Goal: Task Accomplishment & Management: Manage account settings

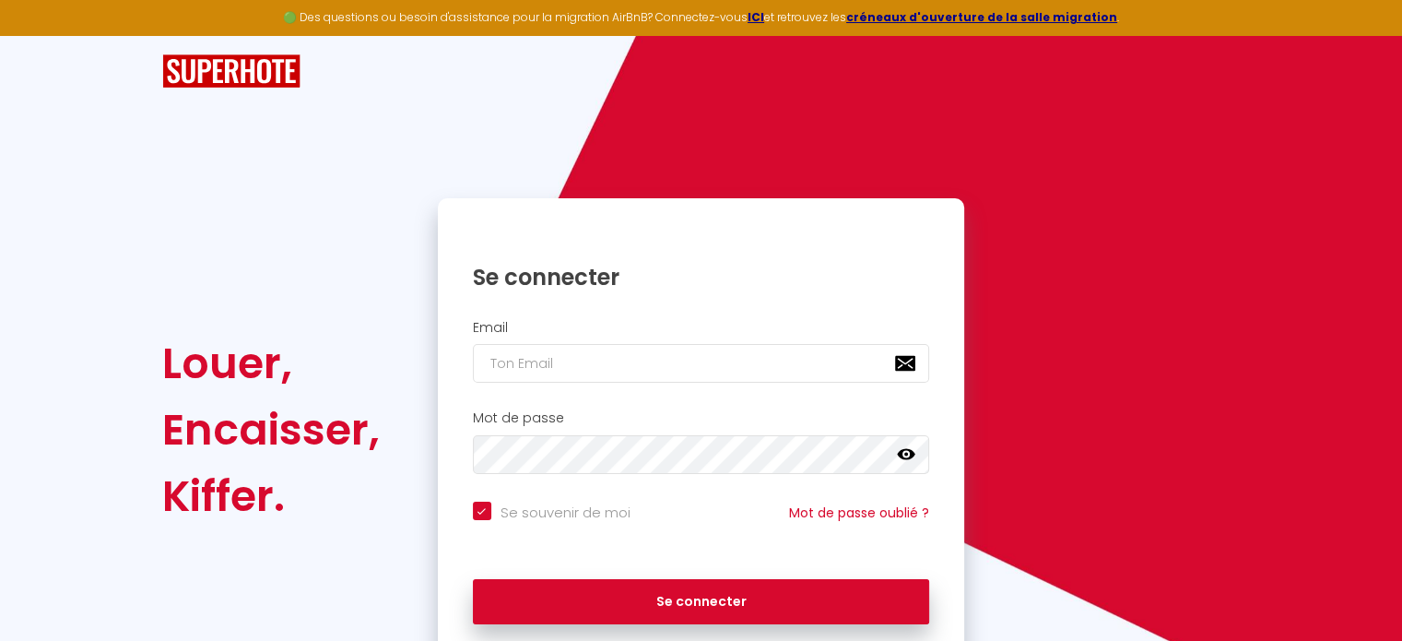
scroll to position [74, 0]
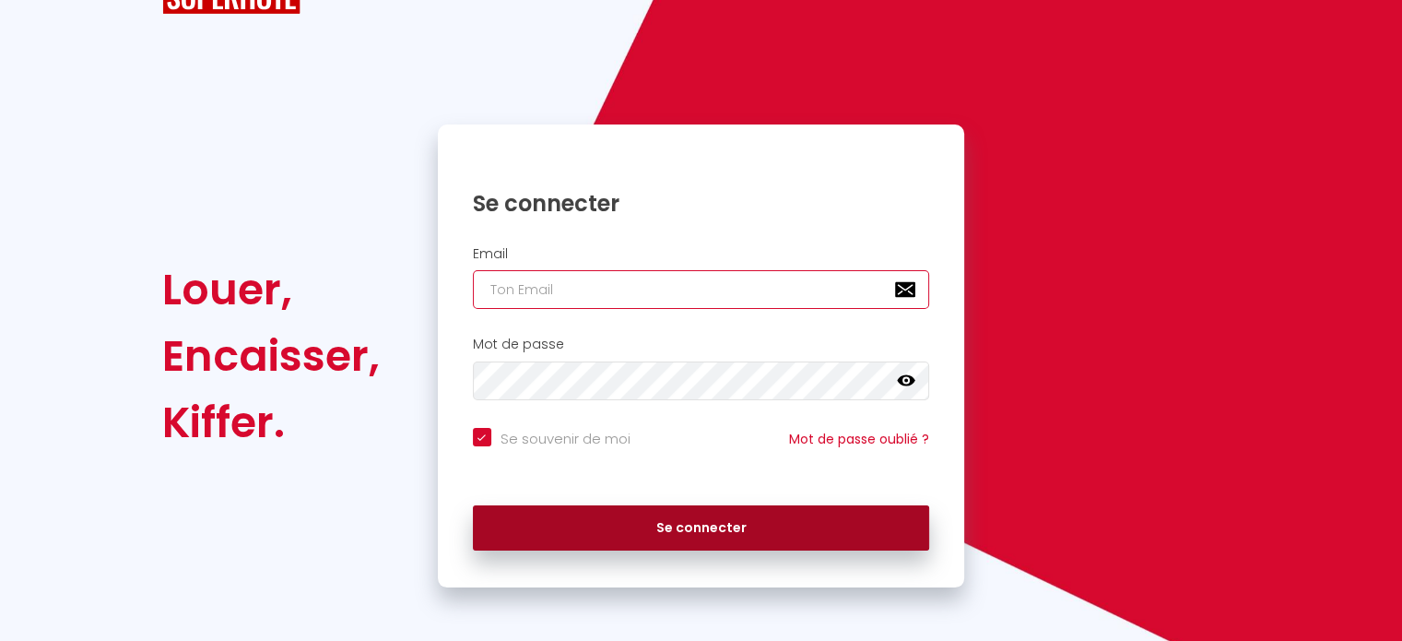
type input "[EMAIL_ADDRESS][DOMAIN_NAME]"
click at [723, 536] on button "Se connecter" at bounding box center [701, 528] width 457 height 46
checkbox input "true"
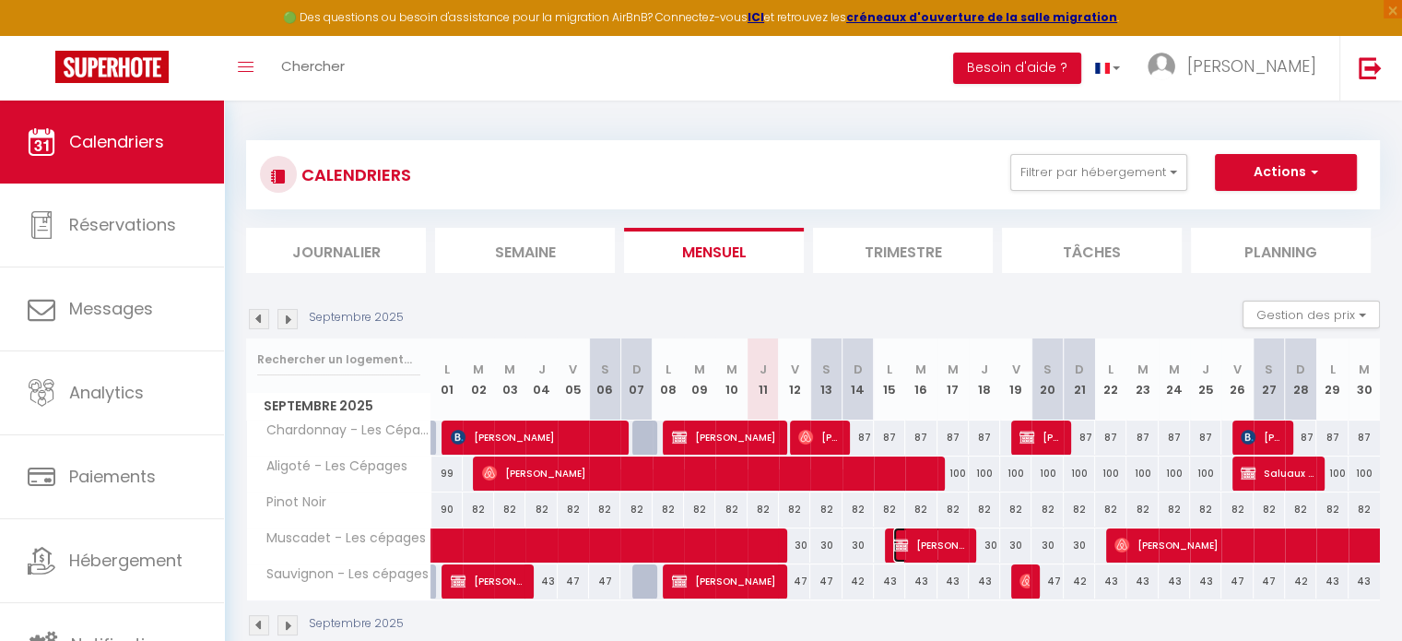
click at [925, 541] on span "[PERSON_NAME]" at bounding box center [929, 544] width 73 height 35
select select "OK"
select select "0"
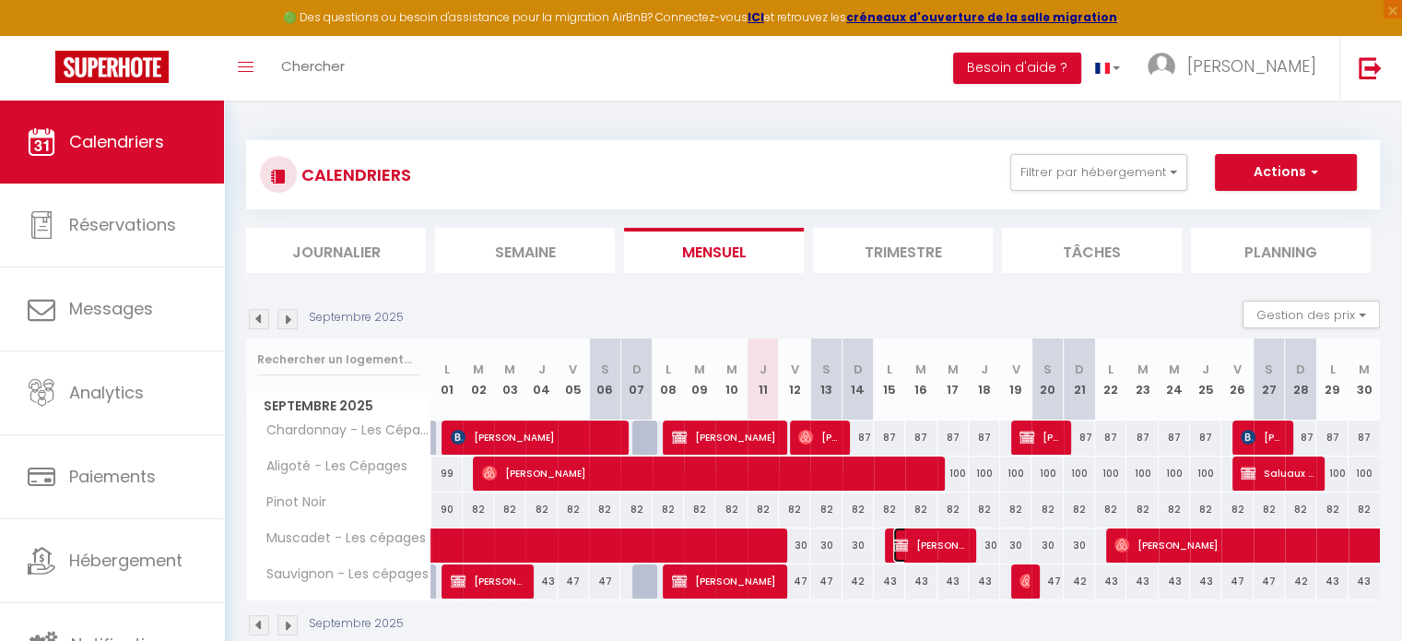
select select "1"
select select
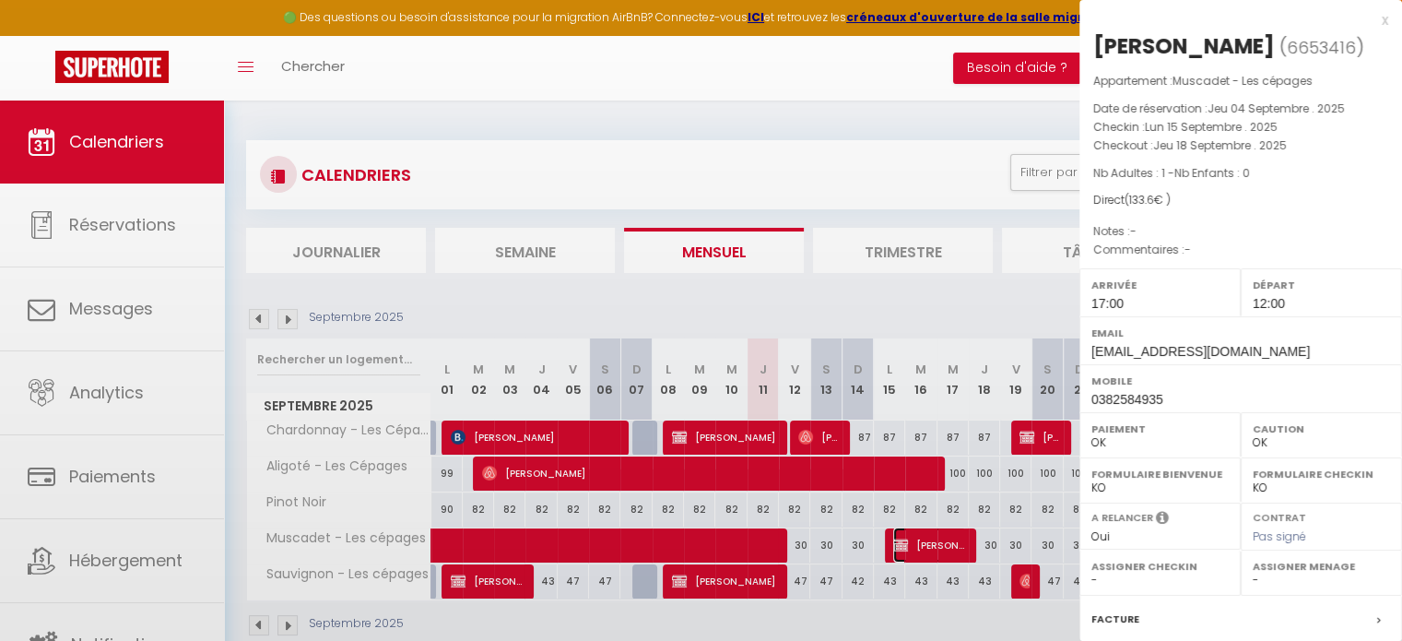
select select "52064"
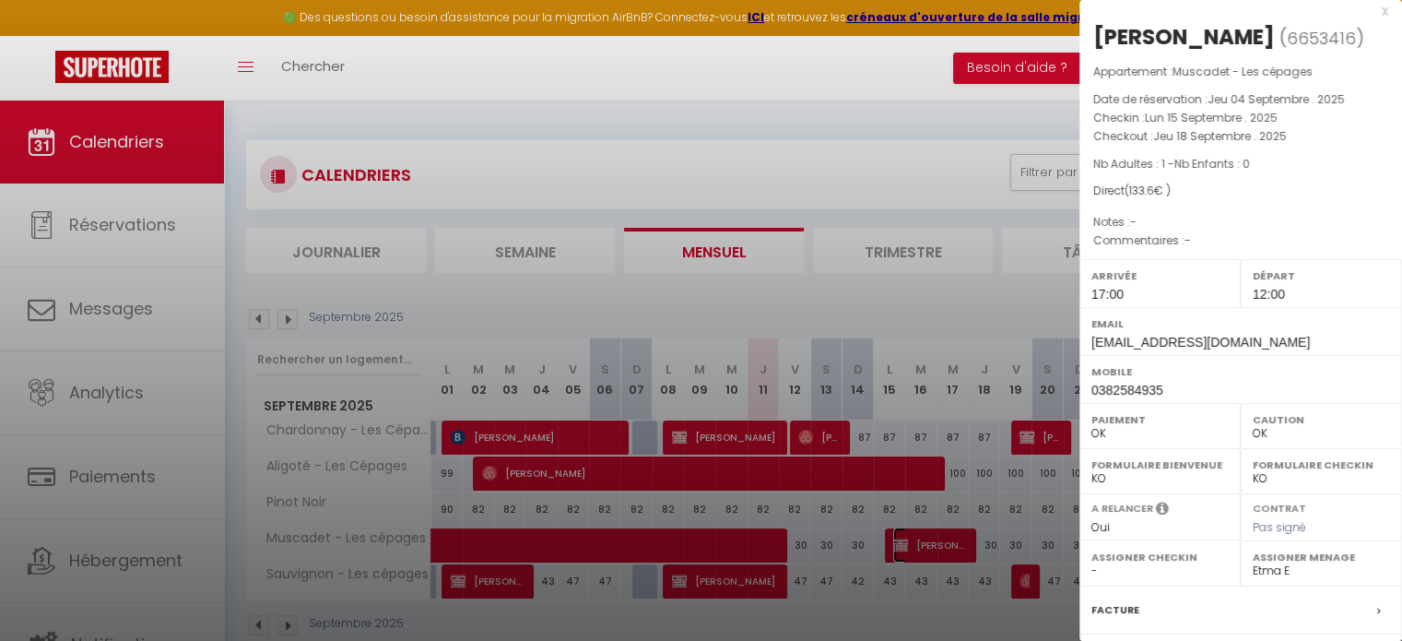
scroll to position [215, 0]
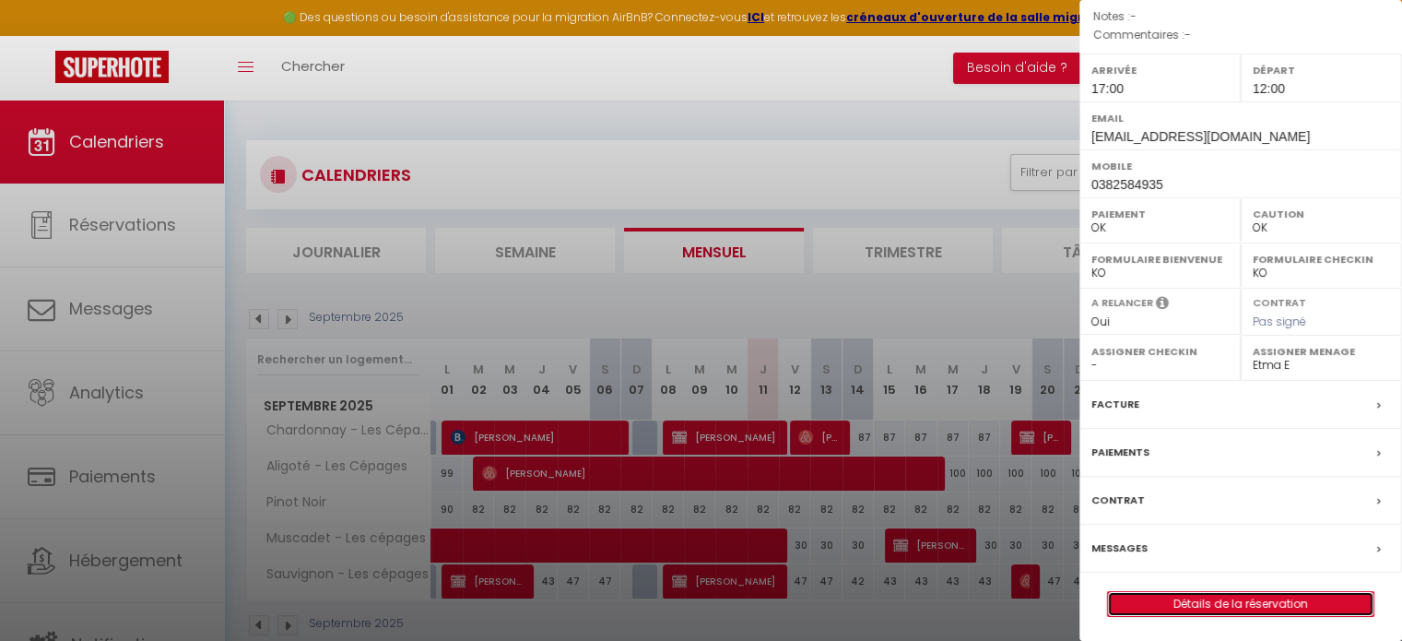
click at [1246, 595] on link "Détails de la réservation" at bounding box center [1240, 604] width 265 height 24
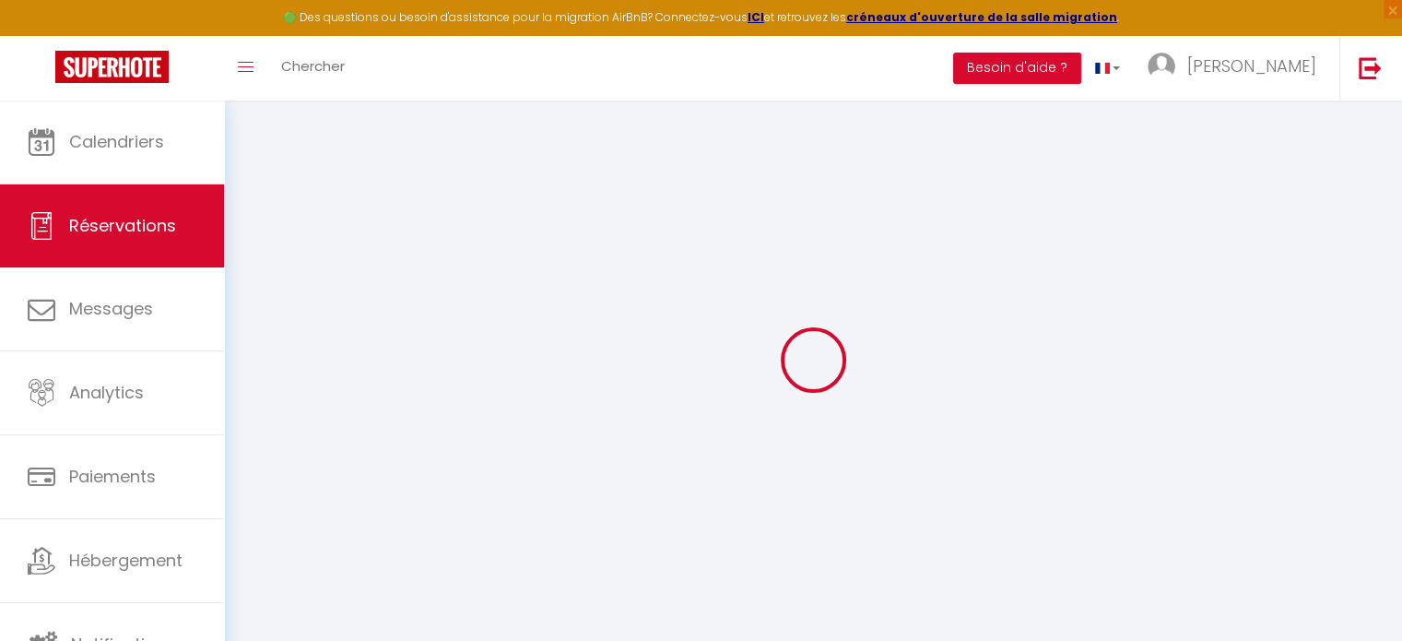
type input "[PERSON_NAME]"
type input "Schnebelin"
type input "[EMAIL_ADDRESS][DOMAIN_NAME]"
type input "0382584935"
select select "FR"
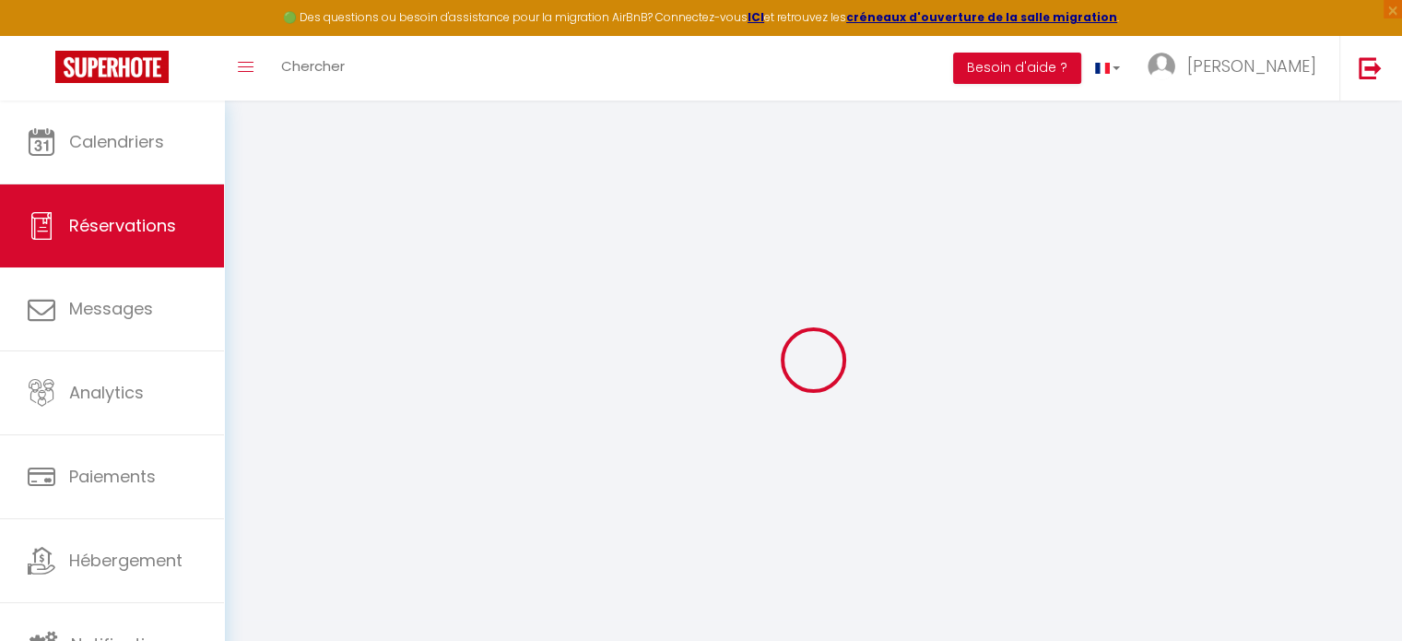
select select "39993"
select select "1"
type input "Lun 15 Septembre 2025"
select select
type input "Jeu 18 Septembre 2025"
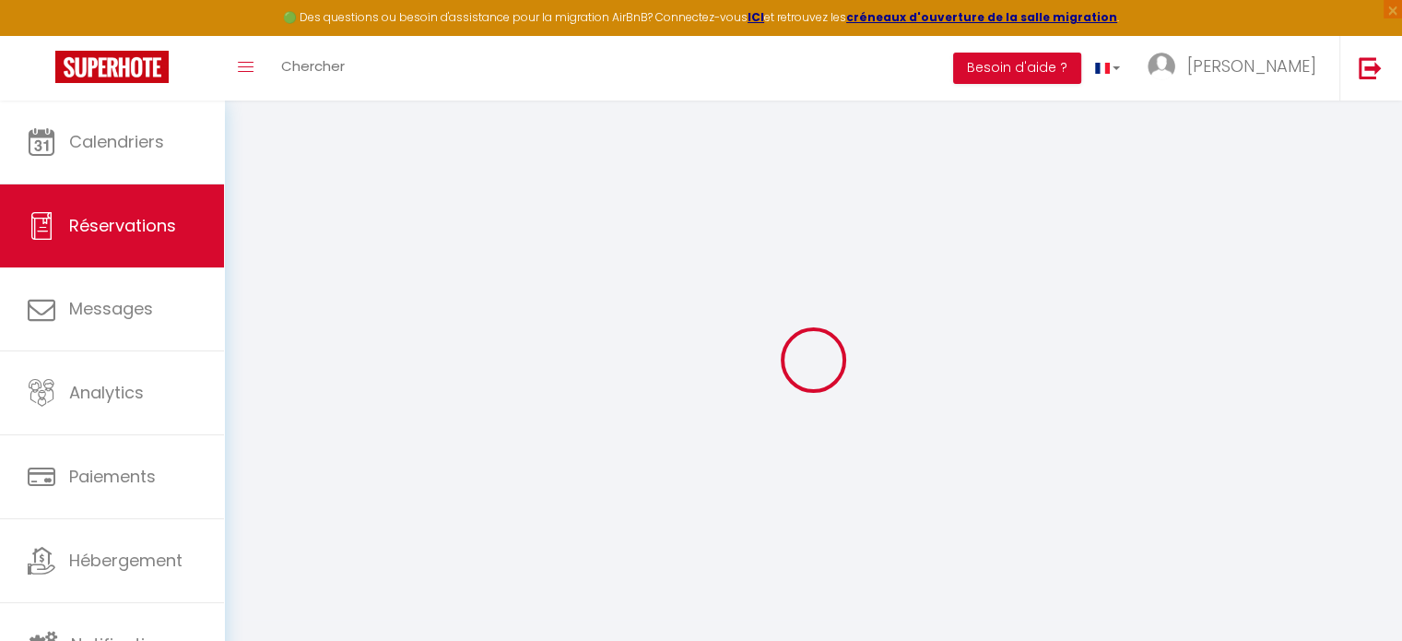
select select
type input "1"
select select "12"
select select
type input "90"
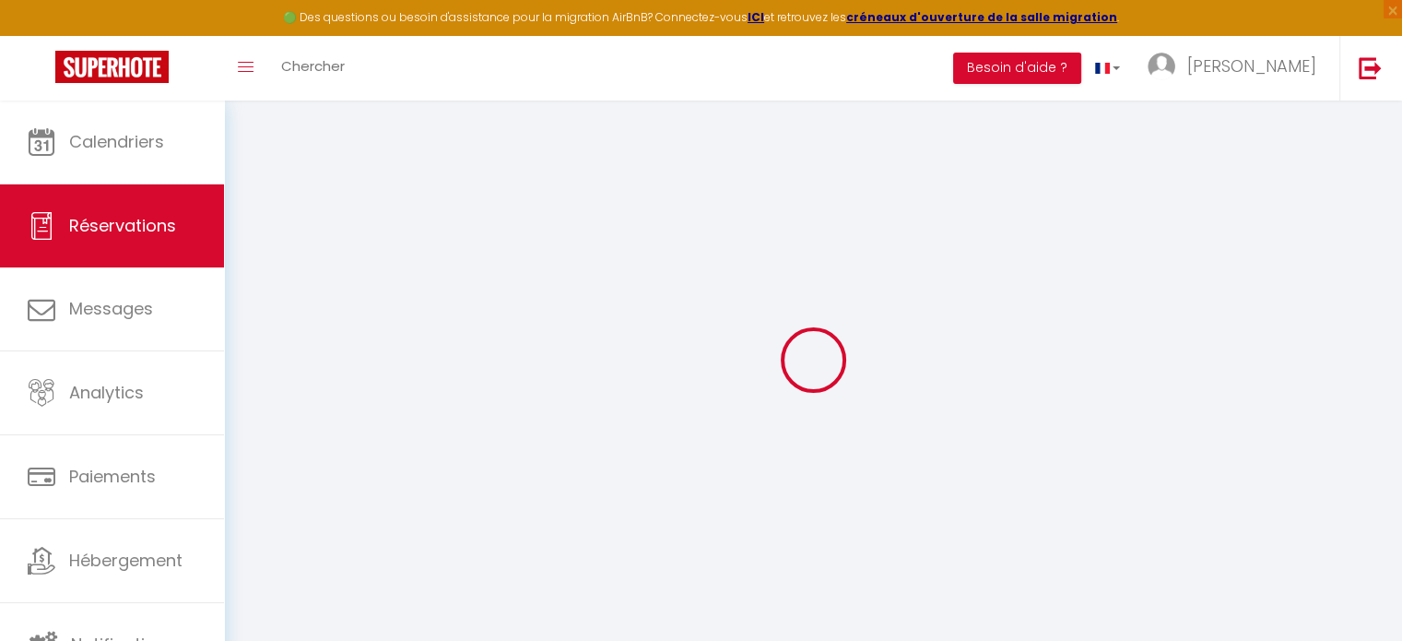
checkbox input "false"
type input "0"
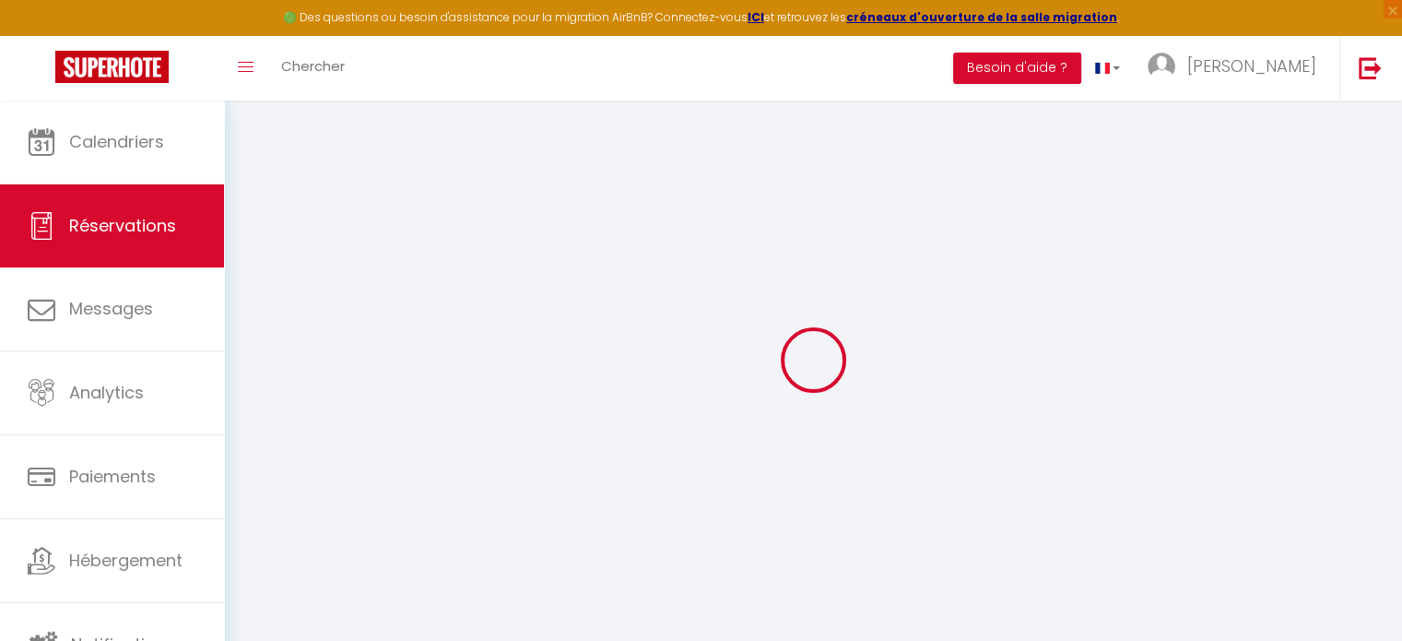
select select
select select "15"
checkbox input "false"
select select
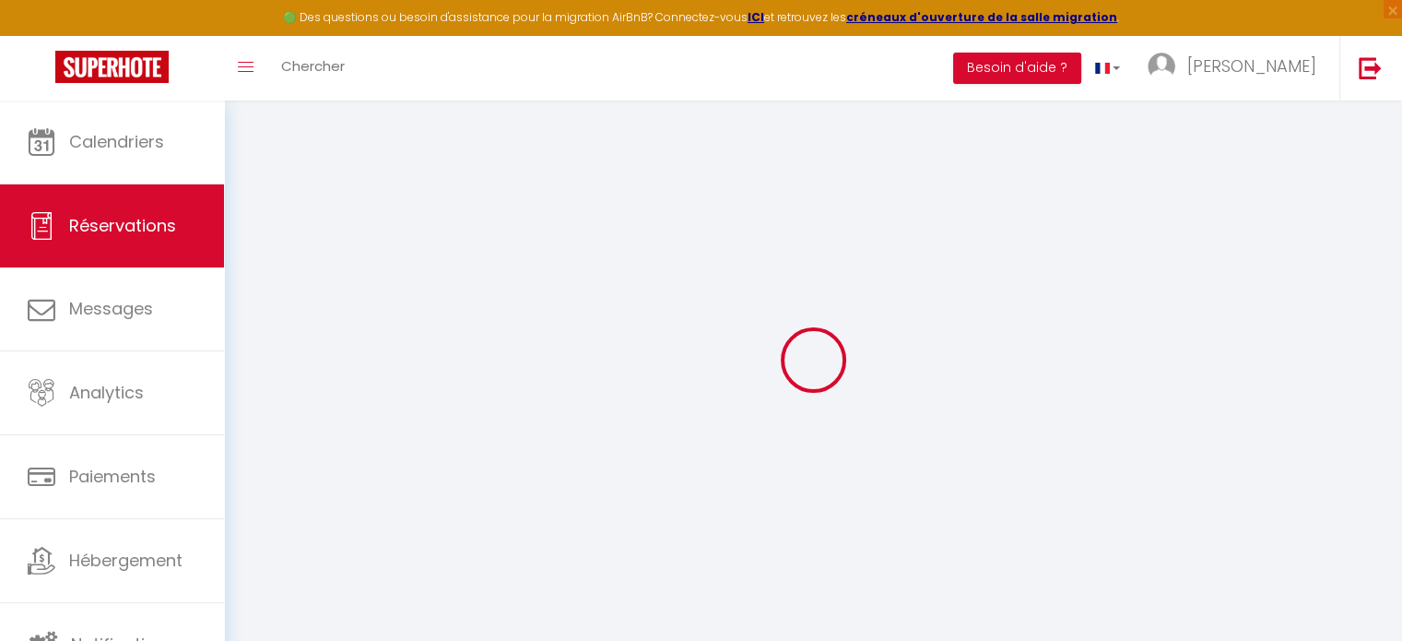
select select
checkbox input "false"
select select
checkbox input "false"
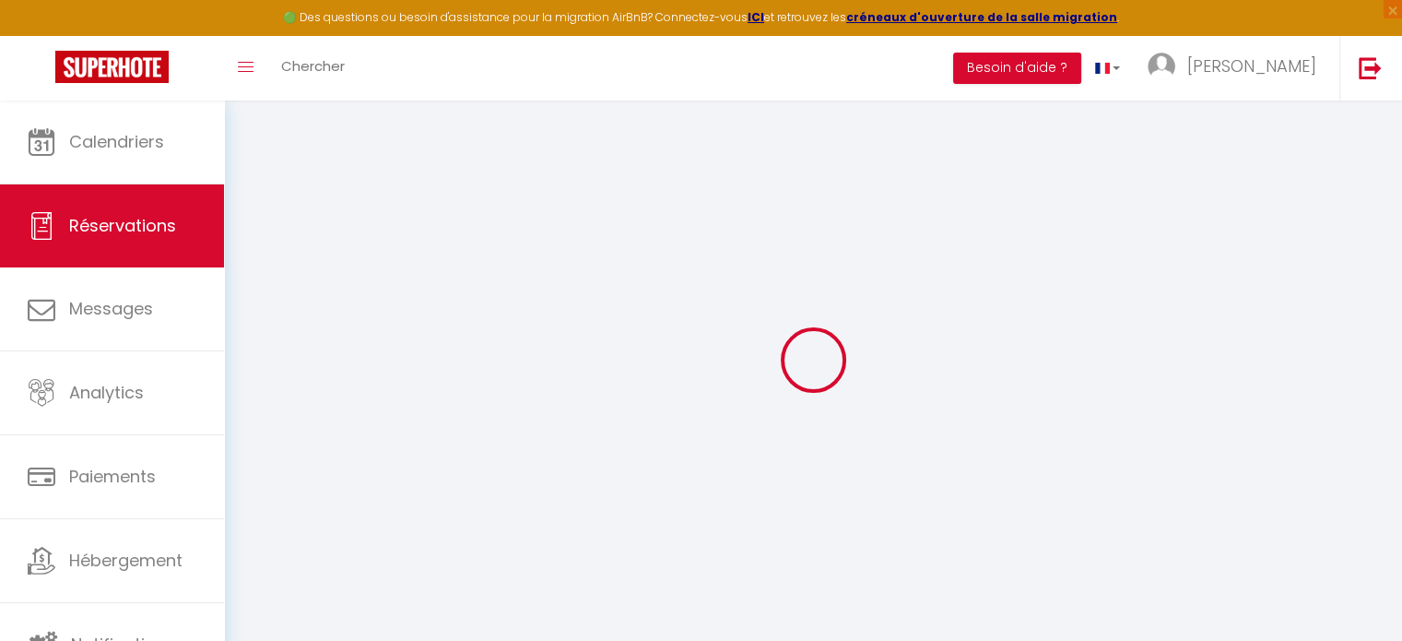
select select
checkbox input "false"
type input "40"
type input "3.6"
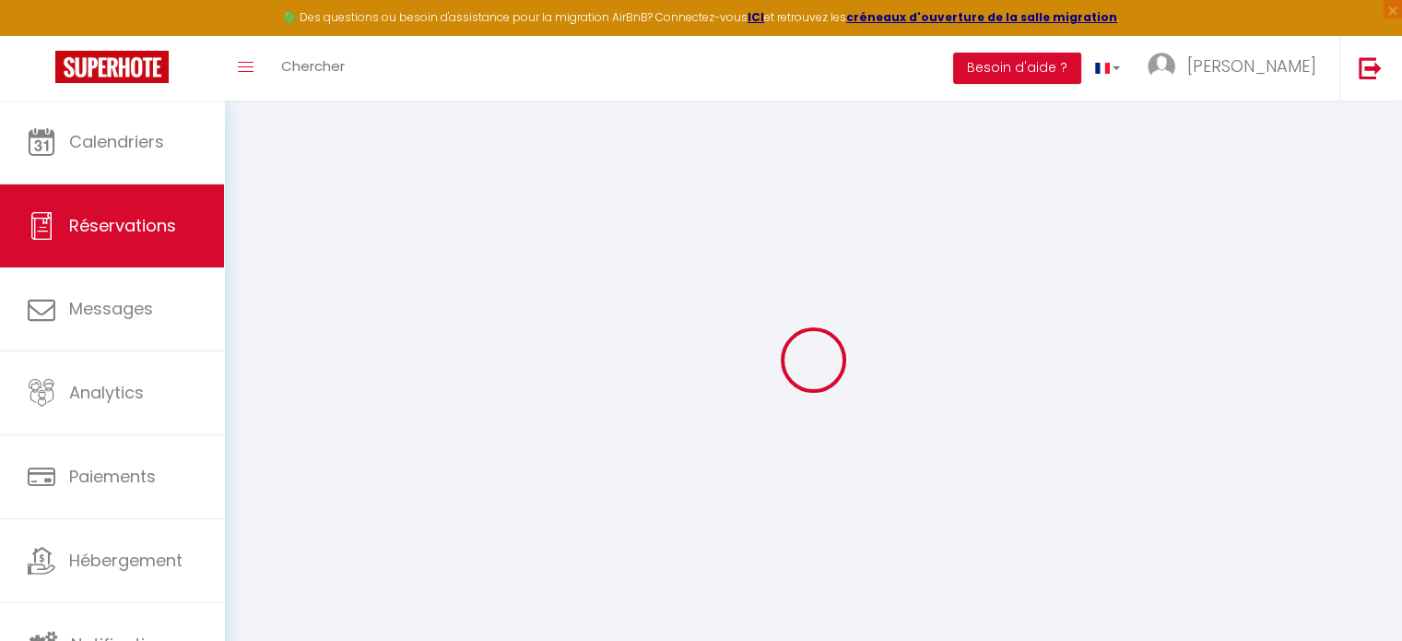
select select
checkbox input "false"
select select "17:00"
select select "12:00"
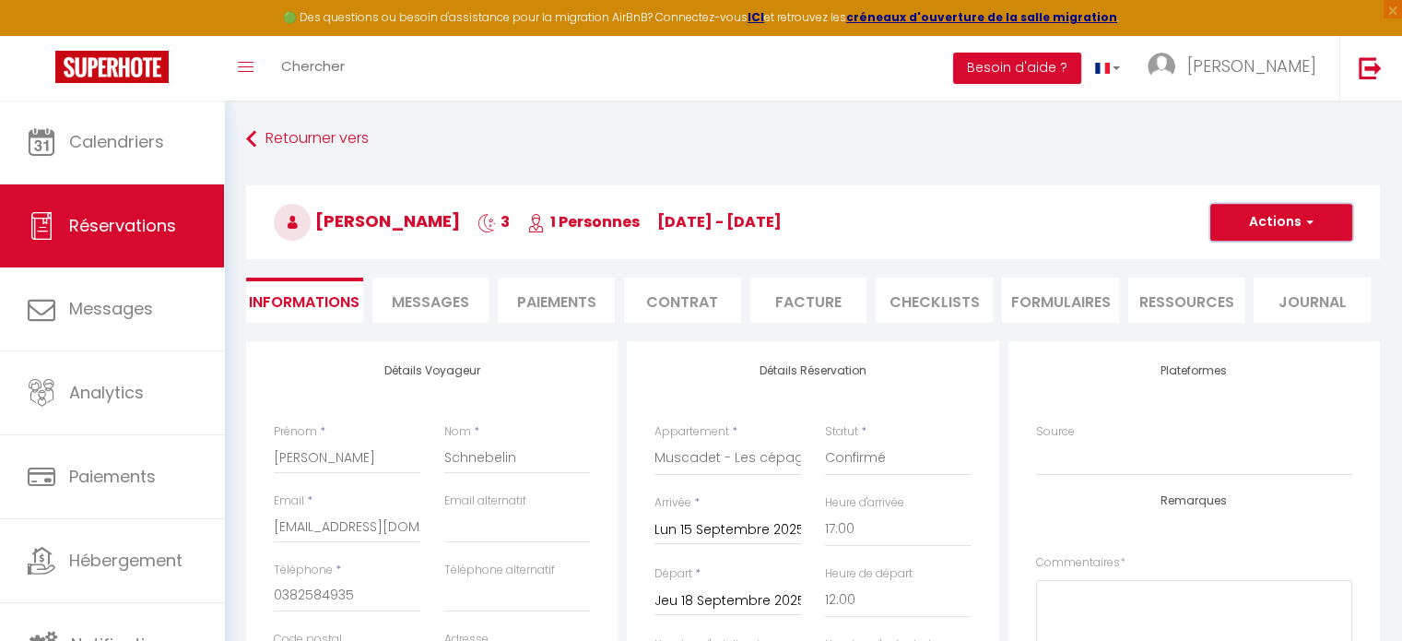
click at [1278, 224] on button "Actions" at bounding box center [1281, 222] width 142 height 37
click at [1231, 304] on link "Supprimer" at bounding box center [1263, 311] width 146 height 24
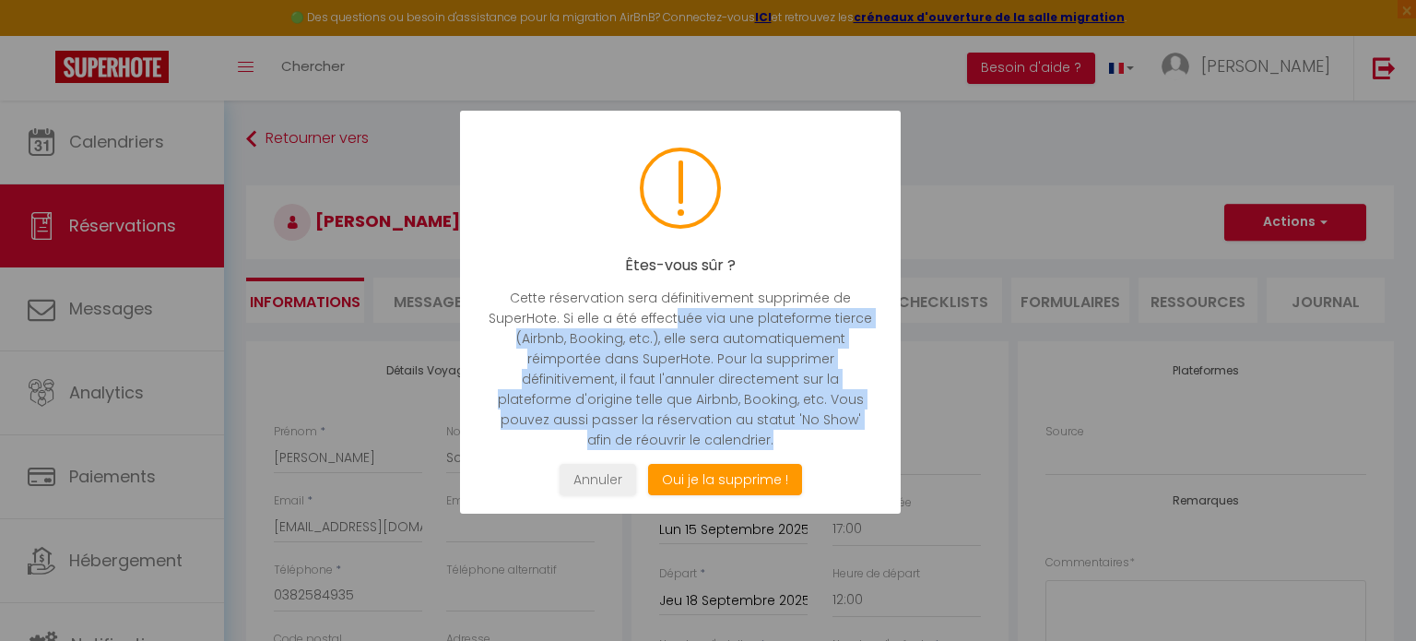
drag, startPoint x: 677, startPoint y: 318, endPoint x: 737, endPoint y: 434, distance: 130.7
click at [737, 434] on p "Cette réservation sera définitivement supprimée de SuperHote. Si elle a été eff…" at bounding box center [680, 369] width 385 height 162
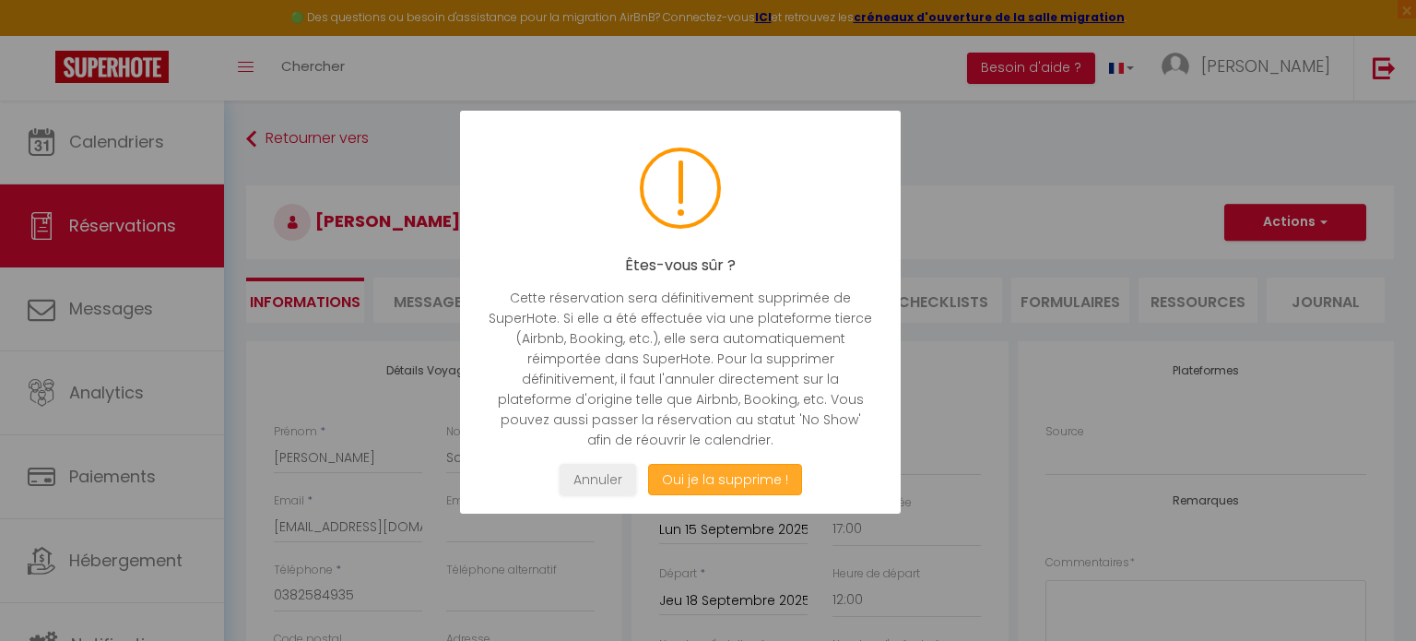
click at [737, 478] on button "Oui je la supprime !" at bounding box center [725, 480] width 154 height 32
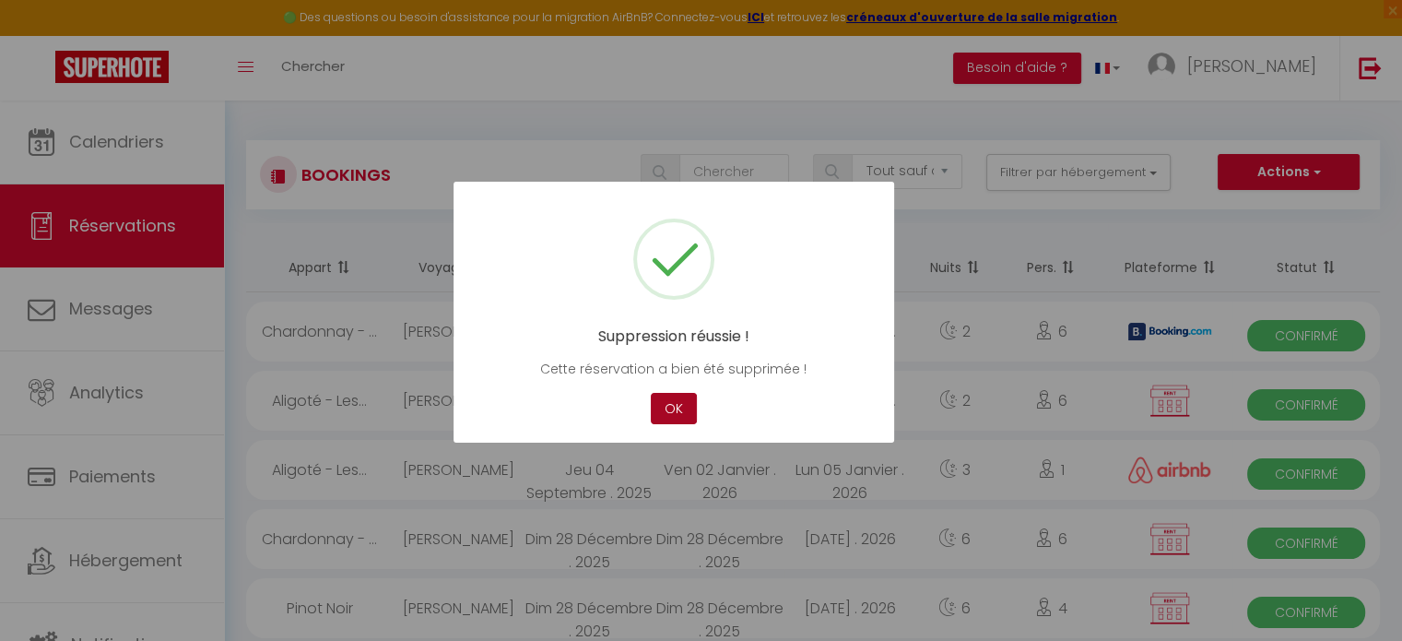
click at [681, 407] on button "OK" at bounding box center [674, 409] width 46 height 32
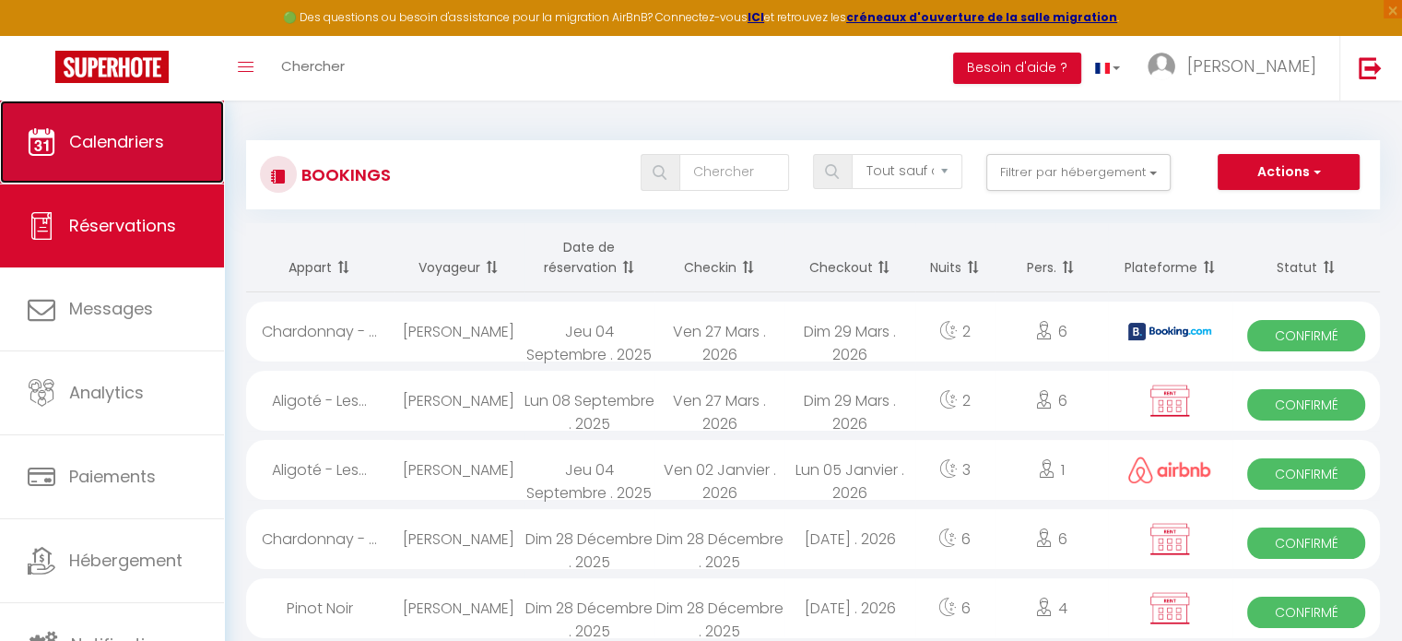
click at [99, 161] on link "Calendriers" at bounding box center [112, 141] width 224 height 83
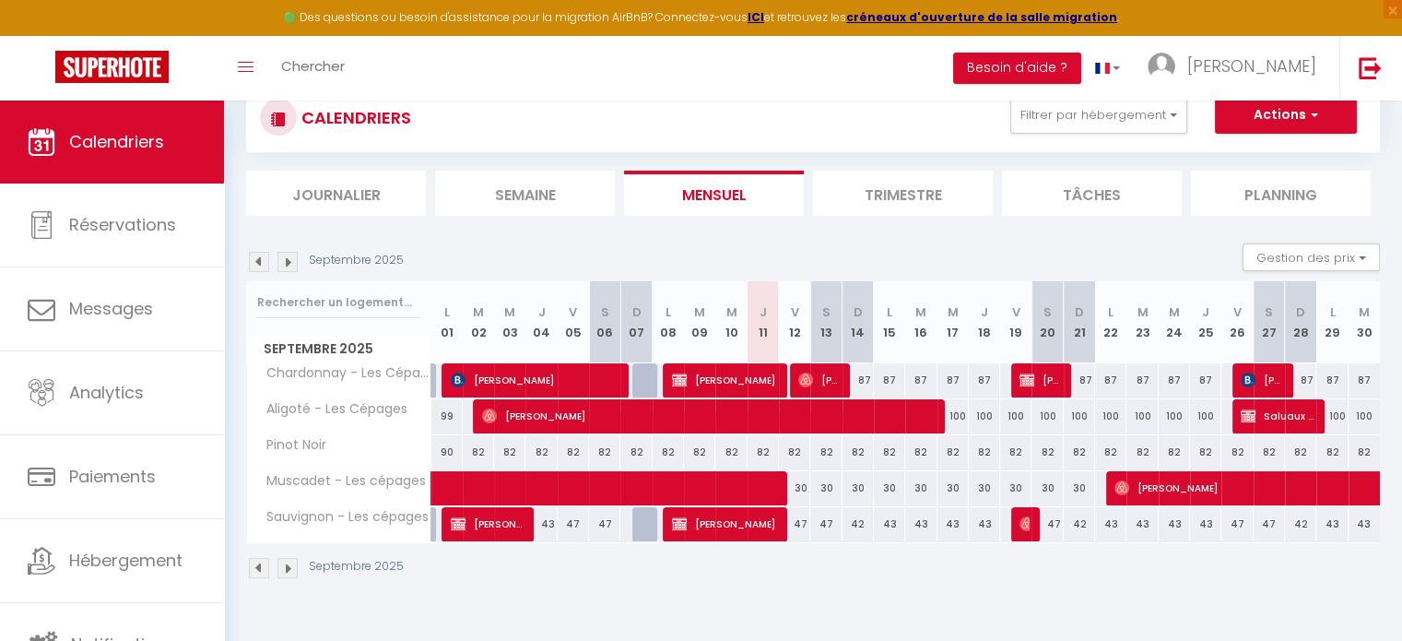
scroll to position [74, 0]
